Goal: Task Accomplishment & Management: Use online tool/utility

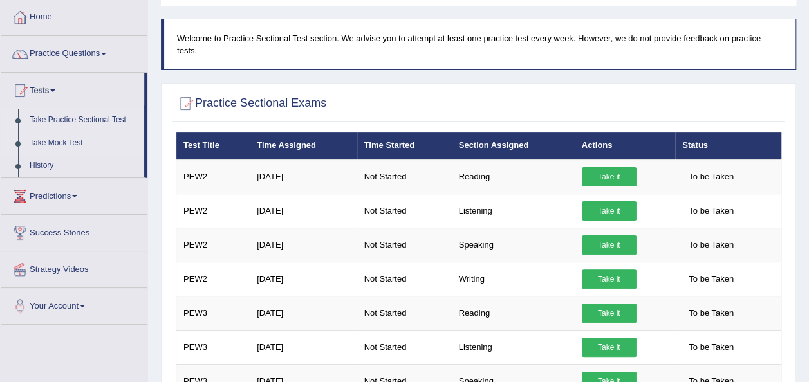
click at [54, 144] on link "Take Mock Test" at bounding box center [84, 143] width 120 height 23
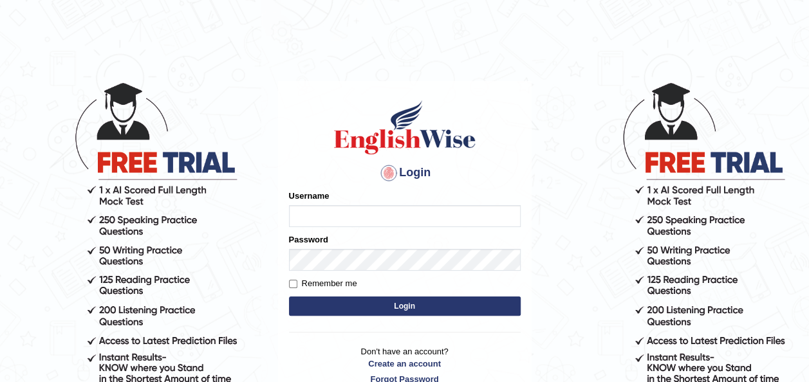
click at [62, 143] on body "Login Please fix the following errors: Username Password Remember me Login Don'…" at bounding box center [404, 232] width 809 height 382
type input "falakika_parramatta"
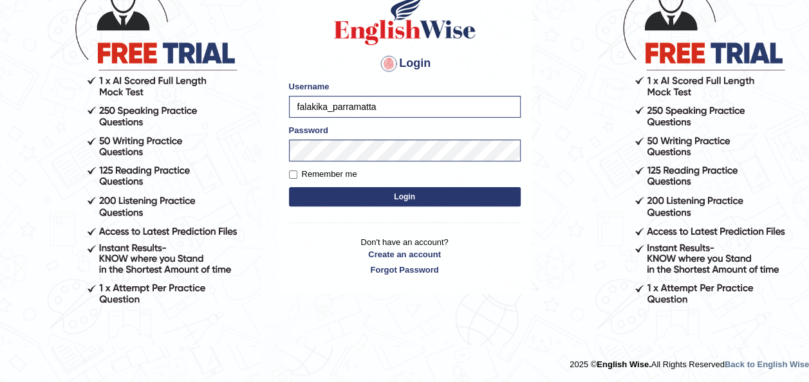
scroll to position [110, 0]
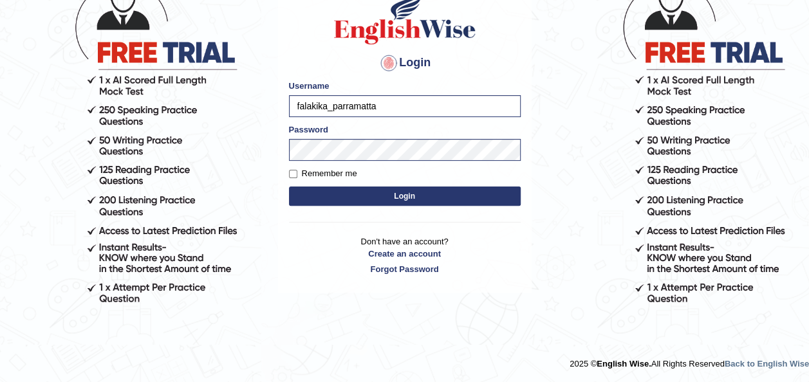
click at [413, 200] on button "Login" at bounding box center [405, 196] width 232 height 19
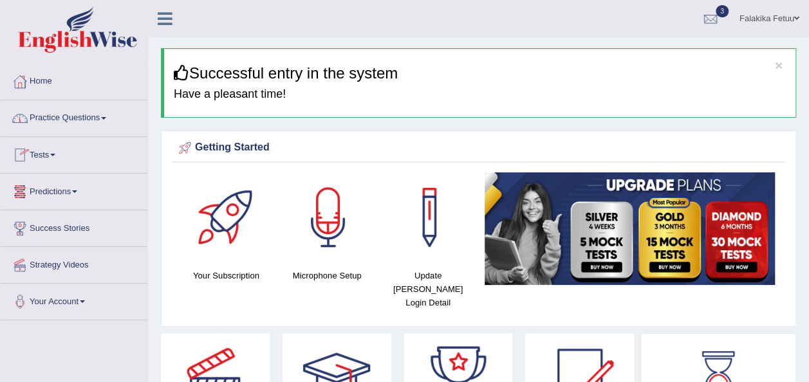
click at [52, 156] on link "Tests" at bounding box center [74, 153] width 147 height 32
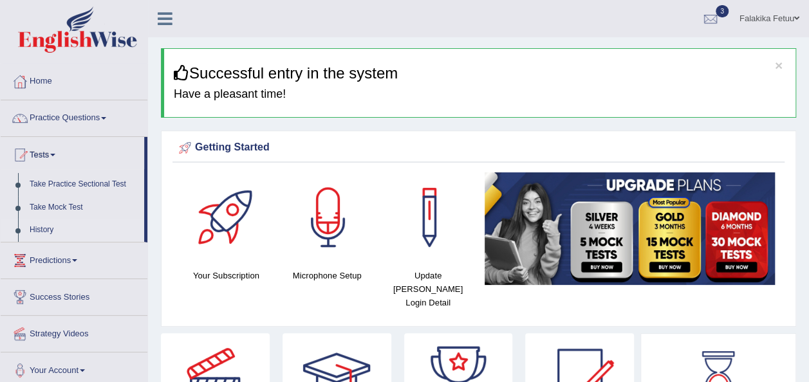
click at [51, 234] on link "History" at bounding box center [84, 230] width 120 height 23
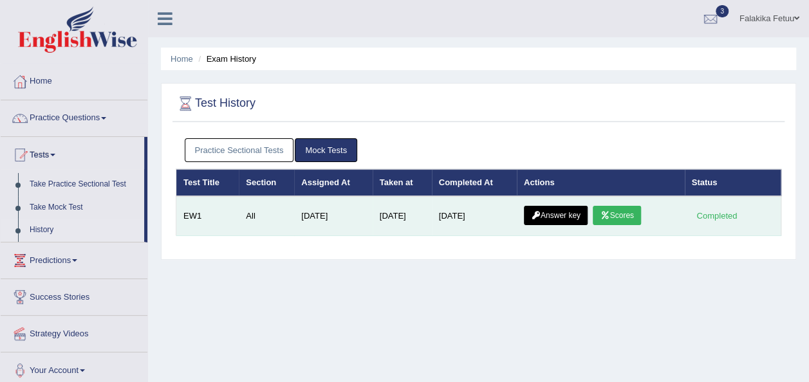
click at [575, 213] on link "Answer key" at bounding box center [556, 215] width 64 height 19
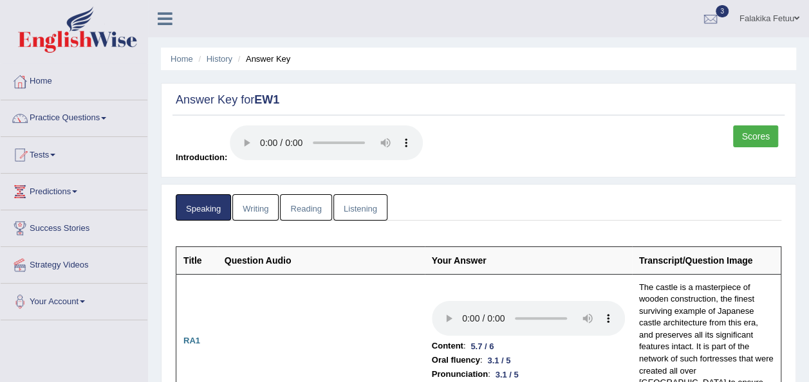
click at [248, 207] on link "Writing" at bounding box center [255, 207] width 46 height 26
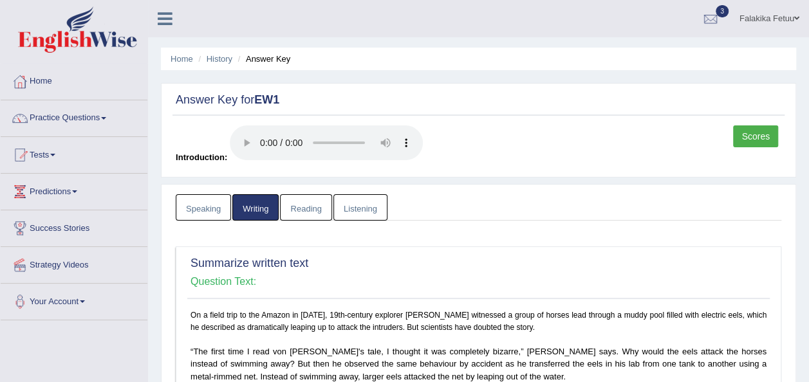
click at [315, 209] on link "Reading" at bounding box center [305, 207] width 51 height 26
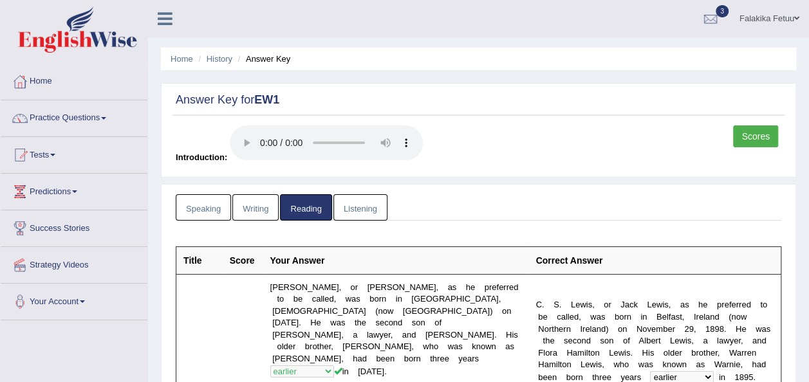
click at [357, 209] on link "Listening" at bounding box center [360, 207] width 54 height 26
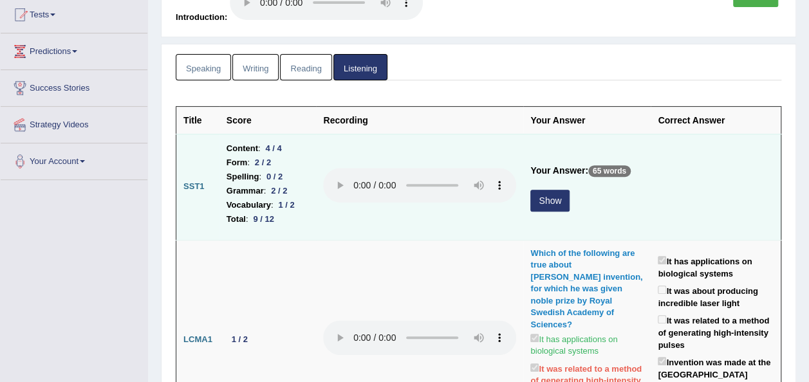
scroll to position [129, 0]
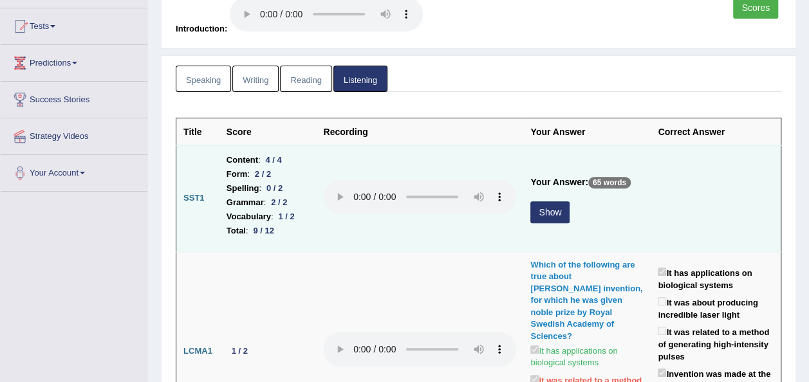
drag, startPoint x: 570, startPoint y: 211, endPoint x: 568, endPoint y: 237, distance: 26.5
click at [568, 237] on td "Your Answer: 65 words Show" at bounding box center [586, 198] width 127 height 106
click at [567, 212] on button "Show" at bounding box center [549, 212] width 39 height 22
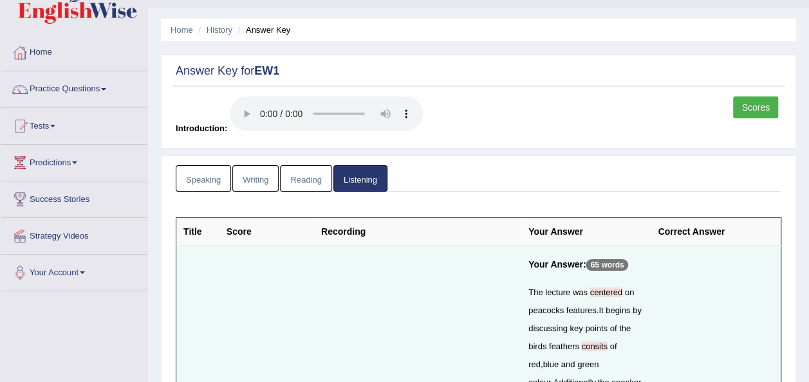
scroll to position [0, 0]
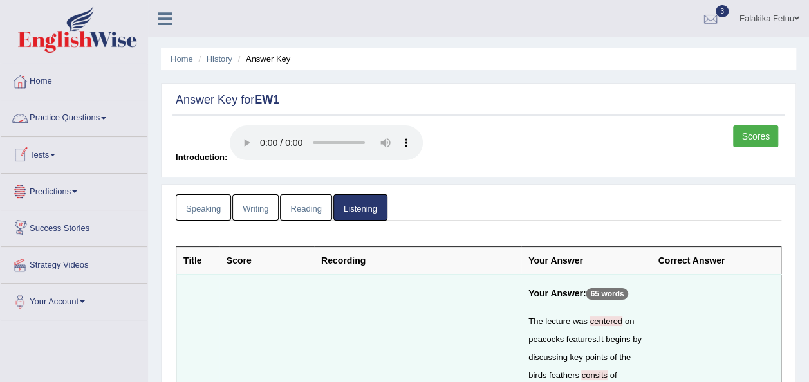
click at [59, 156] on link "Tests" at bounding box center [74, 153] width 147 height 32
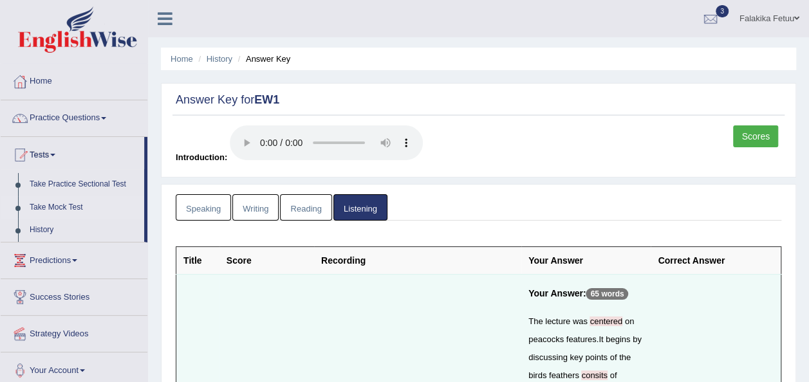
click at [59, 204] on link "Take Mock Test" at bounding box center [84, 207] width 120 height 23
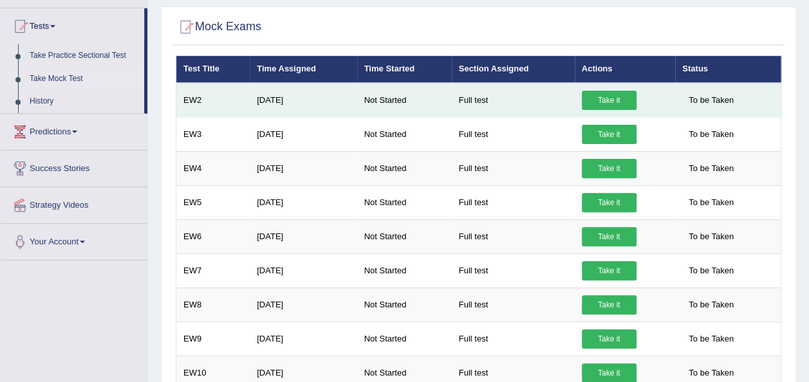
click at [607, 96] on link "Take it" at bounding box center [609, 100] width 55 height 19
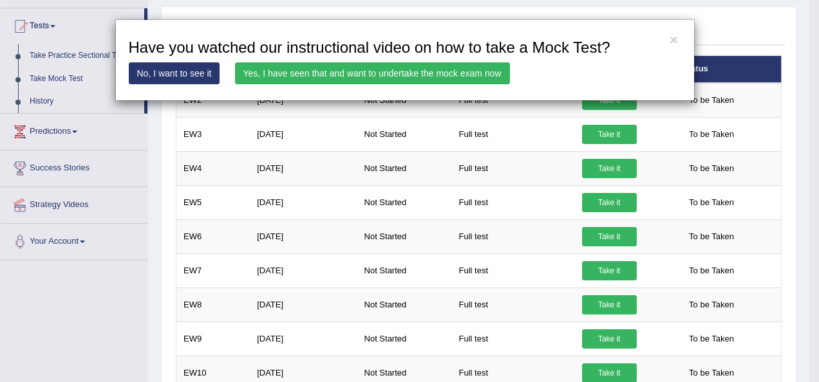
click at [404, 73] on link "Yes, I have seen that and want to undertake the mock exam now" at bounding box center [372, 73] width 275 height 22
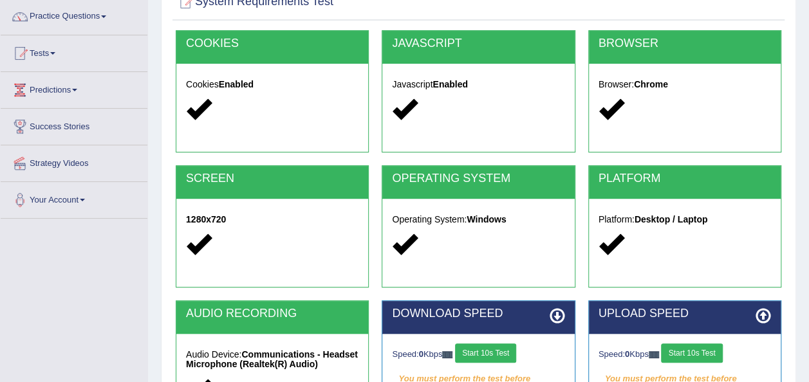
scroll to position [257, 0]
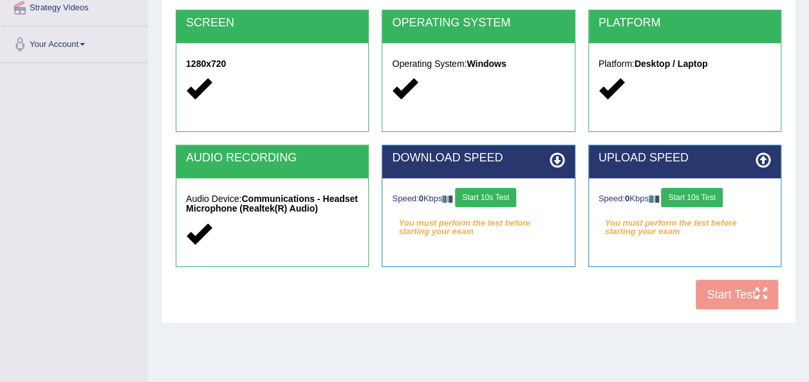
click at [489, 196] on button "Start 10s Test" at bounding box center [485, 197] width 61 height 19
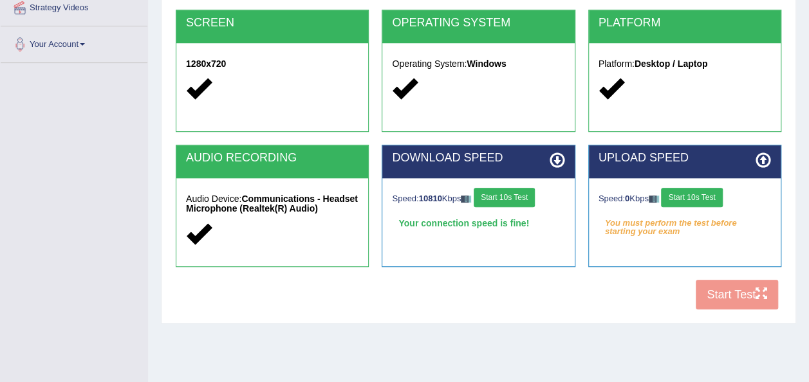
click at [693, 201] on button "Start 10s Test" at bounding box center [691, 197] width 61 height 19
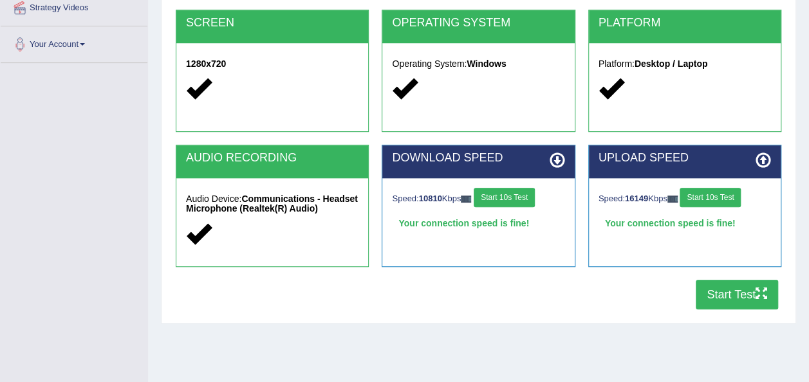
click at [734, 305] on button "Start Test" at bounding box center [737, 295] width 82 height 30
